Goal: Information Seeking & Learning: Learn about a topic

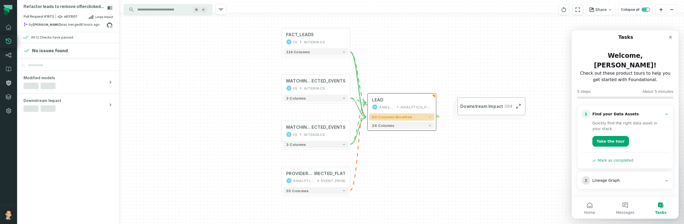
click at [424, 117] on button "60 columns modified" at bounding box center [401, 116] width 65 height 7
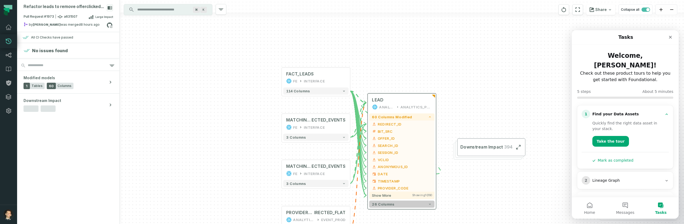
click at [412, 202] on button "26 columns" at bounding box center [401, 203] width 65 height 7
click at [421, 195] on span "Showing 10 / 60" at bounding box center [422, 194] width 20 height 3
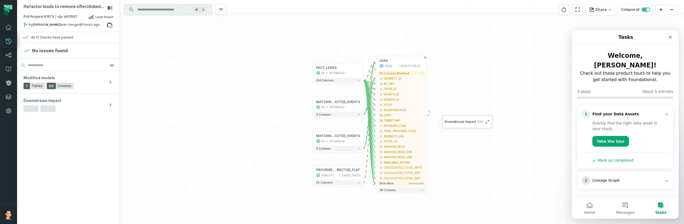
drag, startPoint x: 443, startPoint y: 112, endPoint x: 432, endPoint y: 73, distance: 39.8
click at [432, 74] on div "+ PROVIDER_RED IRECTED_FLAT ANALYTICS EVENT_PROD + 55 columns + MATCHING_PAPI_P…" at bounding box center [402, 112] width 564 height 224
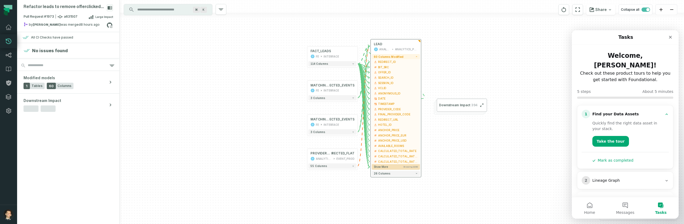
click at [404, 166] on span "Showing 20 / 60" at bounding box center [410, 166] width 15 height 3
click at [407, 169] on button "Show more Showing 20 / 60" at bounding box center [396, 166] width 48 height 5
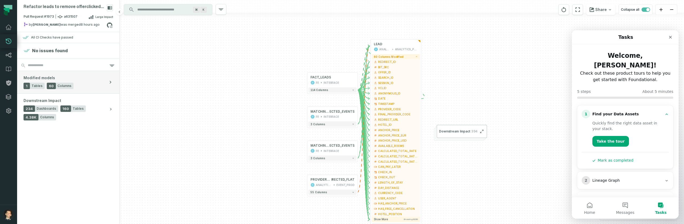
click at [115, 82] on button "Modified models 1 Tables 60 Columns" at bounding box center [68, 82] width 102 height 22
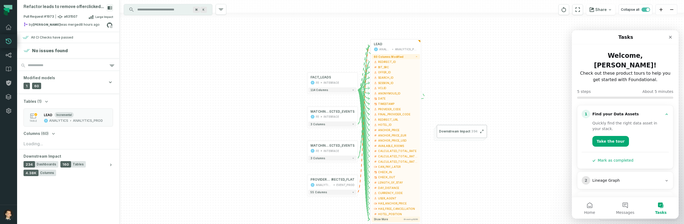
click at [59, 131] on div "Columns (60) Loading..." at bounding box center [69, 139] width 90 height 16
click at [52, 134] on icon "button" at bounding box center [53, 133] width 5 height 5
